Goal: Task Accomplishment & Management: Use online tool/utility

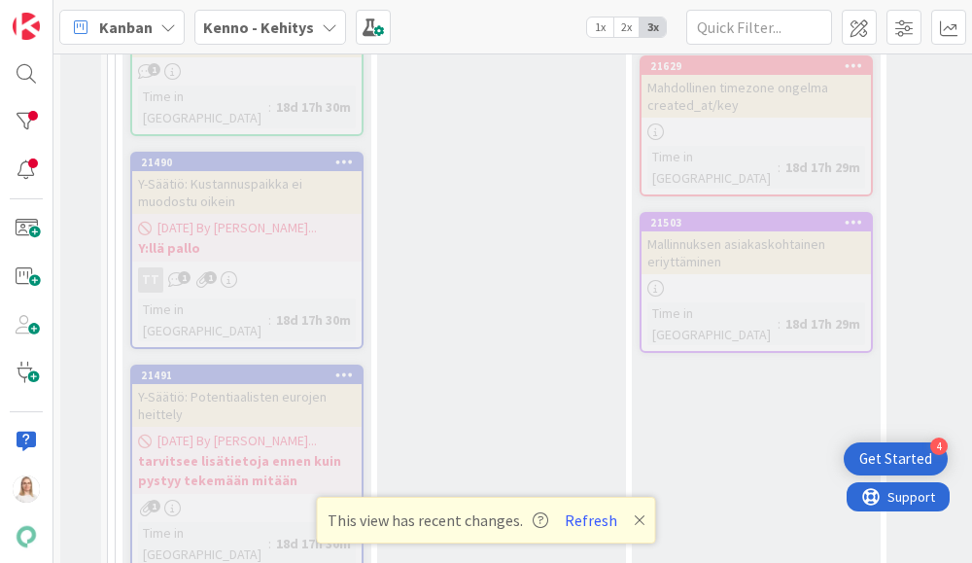
scroll to position [10779, 0]
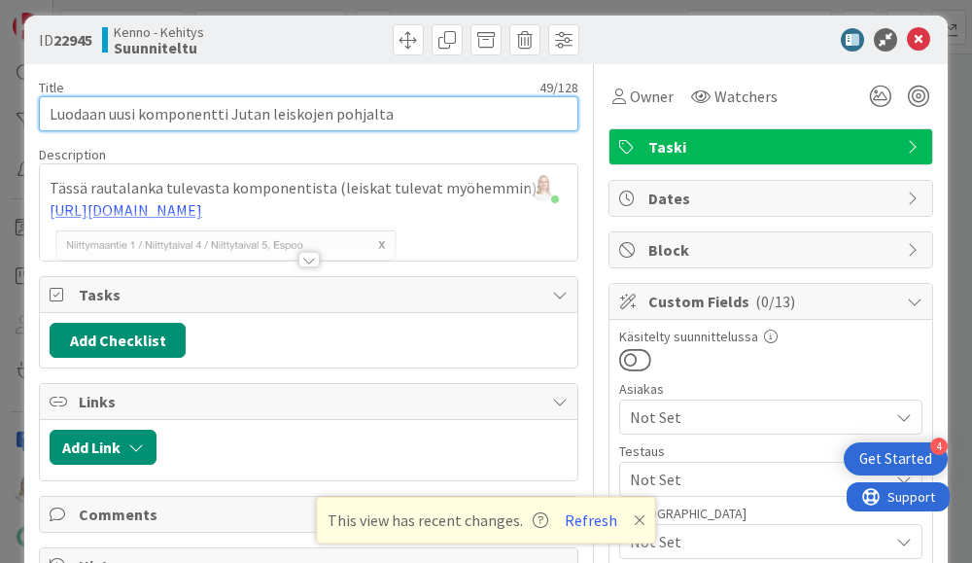
drag, startPoint x: 105, startPoint y: 115, endPoint x: 394, endPoint y: 114, distance: 288.6
click at [394, 114] on input "Luodaan uusi komponentti Jutan leiskojen pohjalta" at bounding box center [308, 113] width 539 height 35
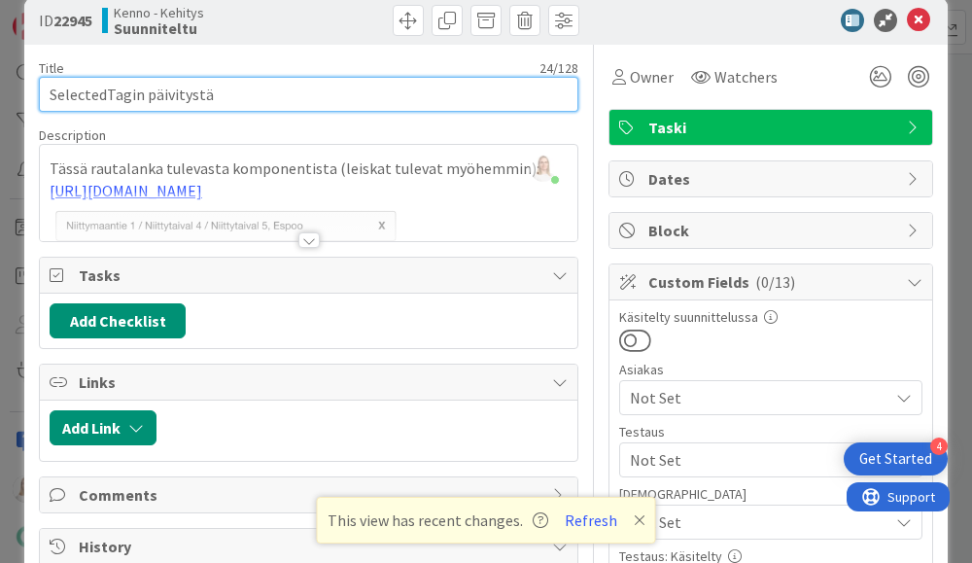
scroll to position [35, 0]
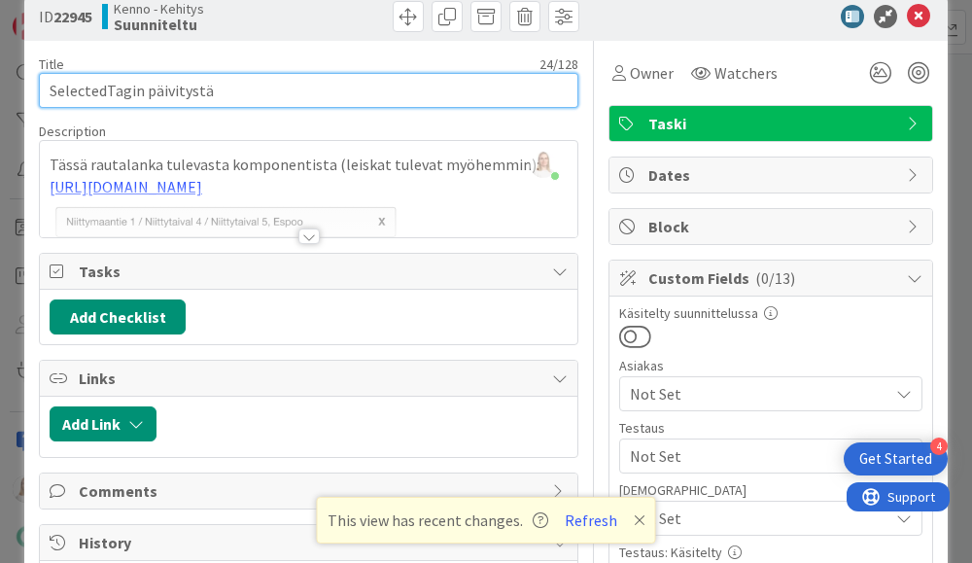
type input "SelectedTagin päivitystä"
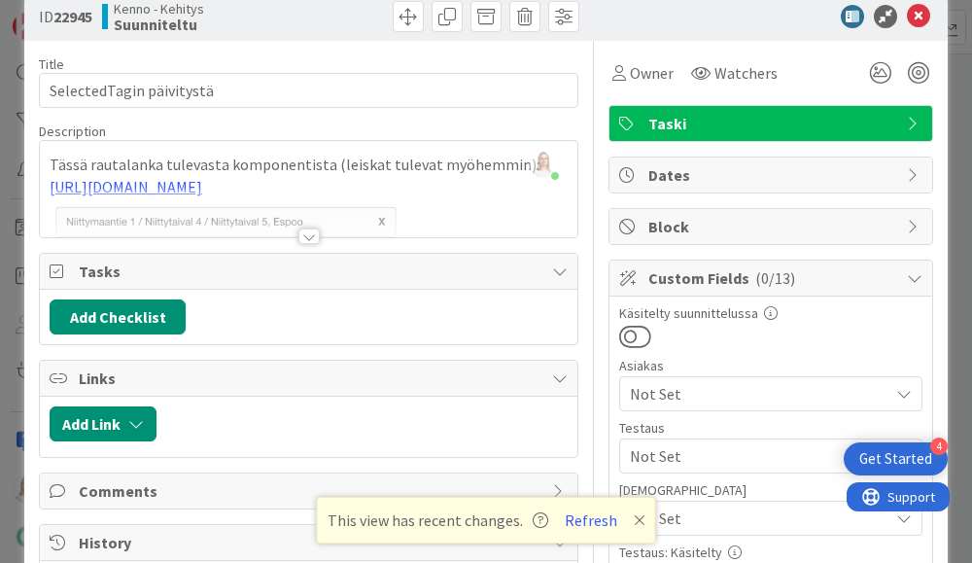
click at [311, 229] on div at bounding box center [308, 236] width 21 height 16
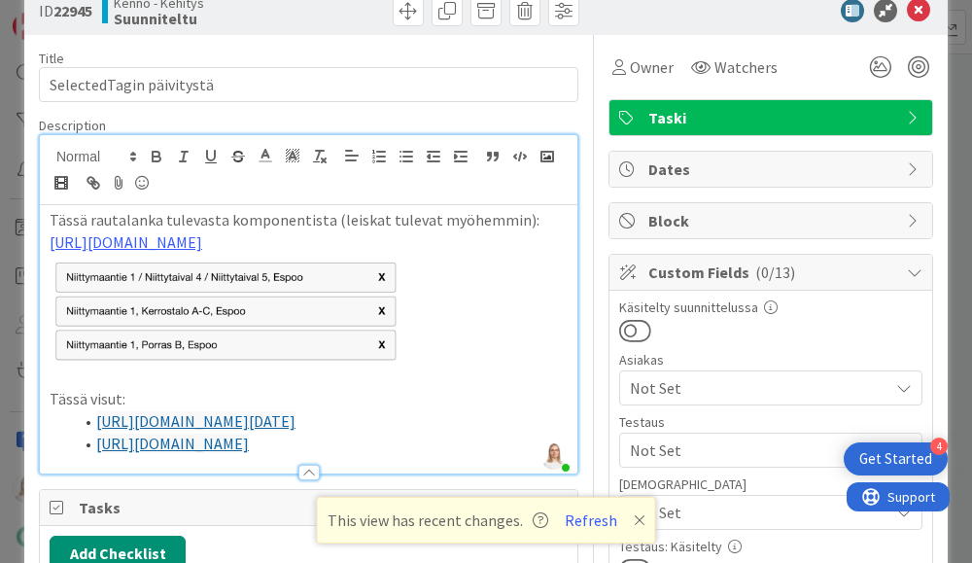
scroll to position [6, 0]
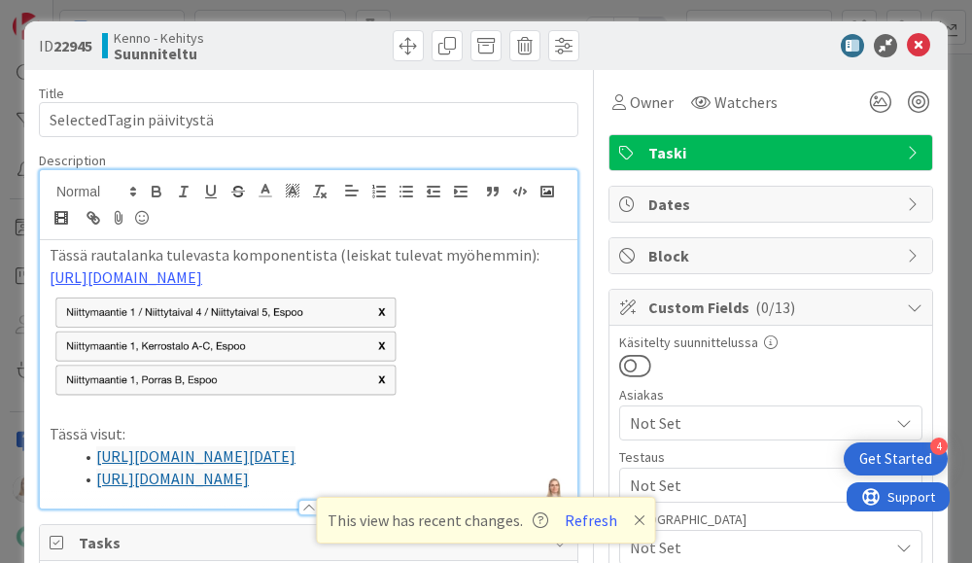
click at [47, 254] on div "Tässä rautalanka tulevasta komponentista (leiskat tulevat myöhemmin): [URL][DOM…" at bounding box center [308, 374] width 537 height 268
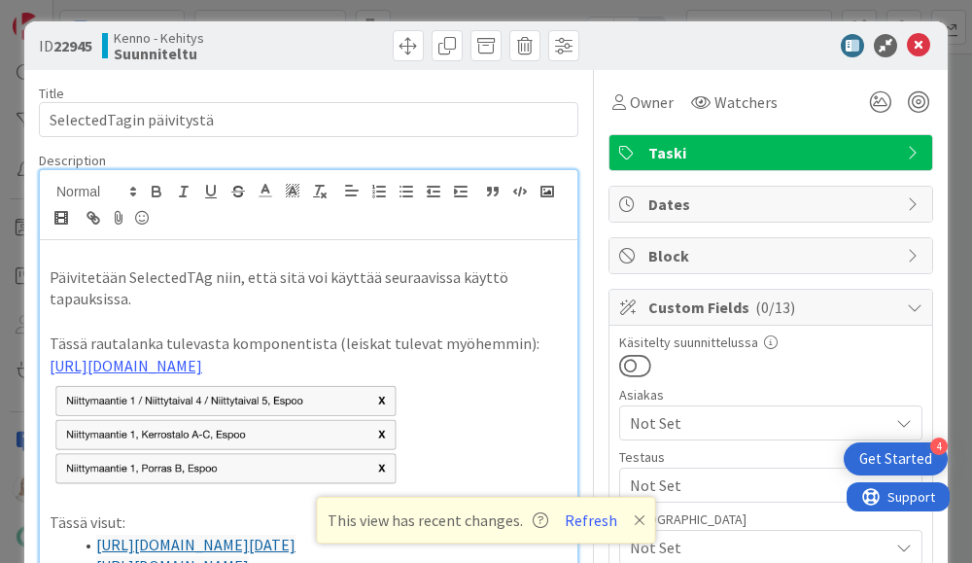
click at [196, 272] on p "Päivitetään SelectedTAg niin, että sitä voi käyttää seuraavissa käyttö tapauksi…" at bounding box center [309, 288] width 518 height 44
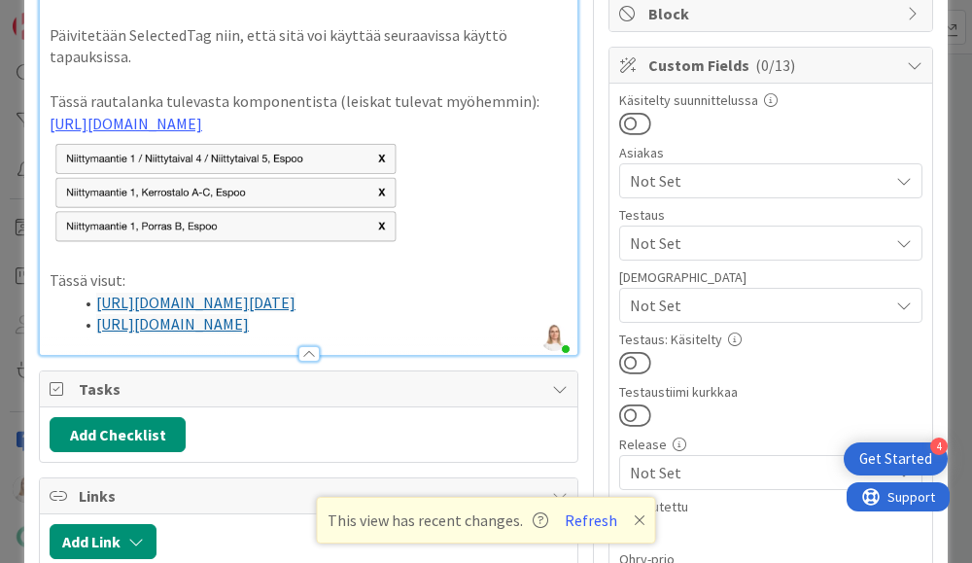
scroll to position [249, 0]
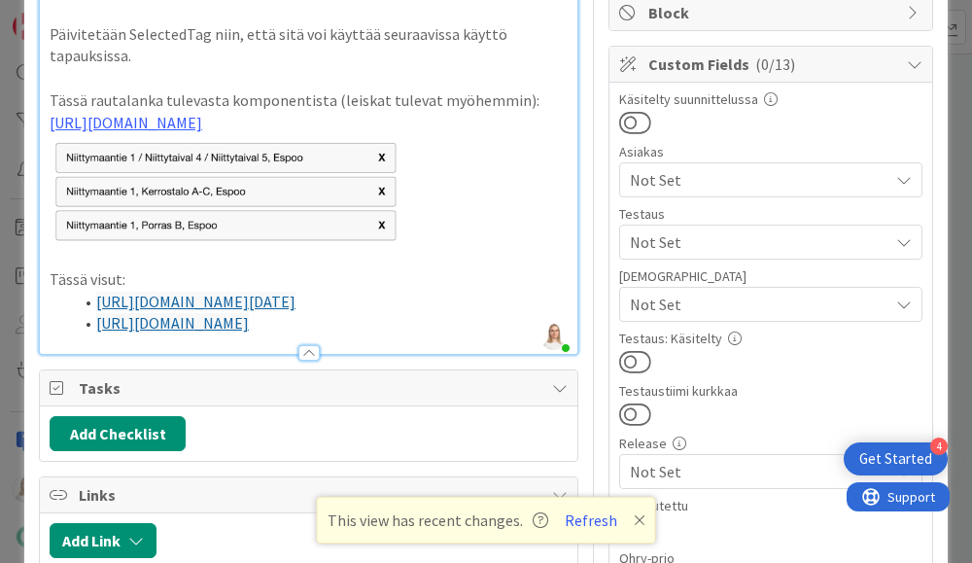
click at [286, 311] on link "[URL][DOMAIN_NAME][DATE]" at bounding box center [195, 301] width 199 height 19
click at [335, 268] on p at bounding box center [309, 257] width 518 height 22
click at [295, 311] on link "[URL][DOMAIN_NAME][DATE]" at bounding box center [195, 301] width 199 height 19
click at [275, 439] on link "[URL][DOMAIN_NAME][DATE]" at bounding box center [291, 444] width 173 height 25
